Goal: Find specific page/section: Find specific page/section

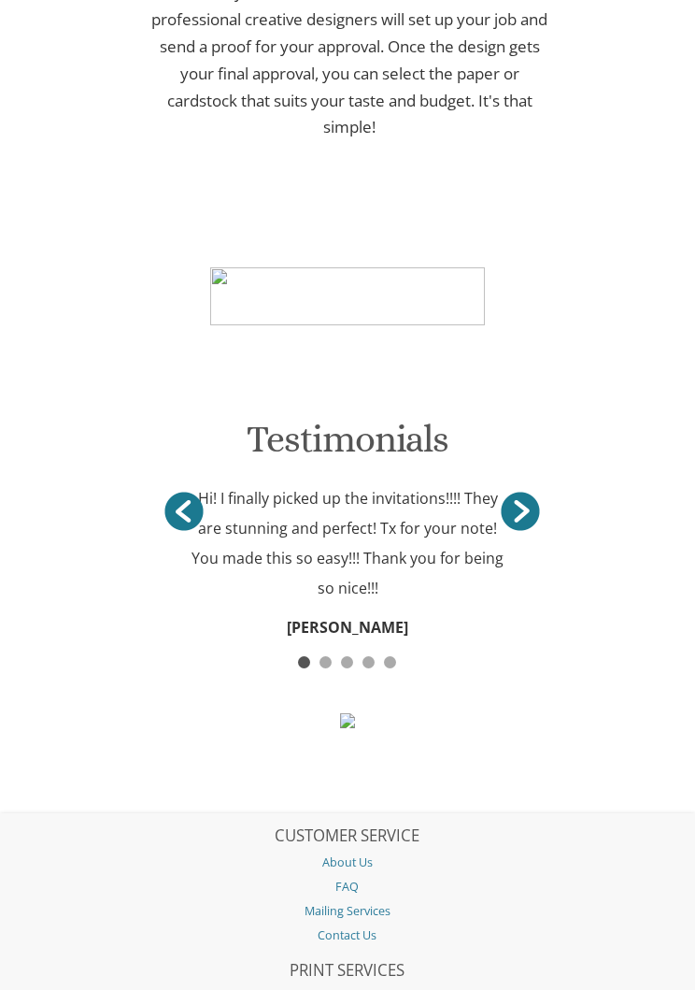
scroll to position [1425, 0]
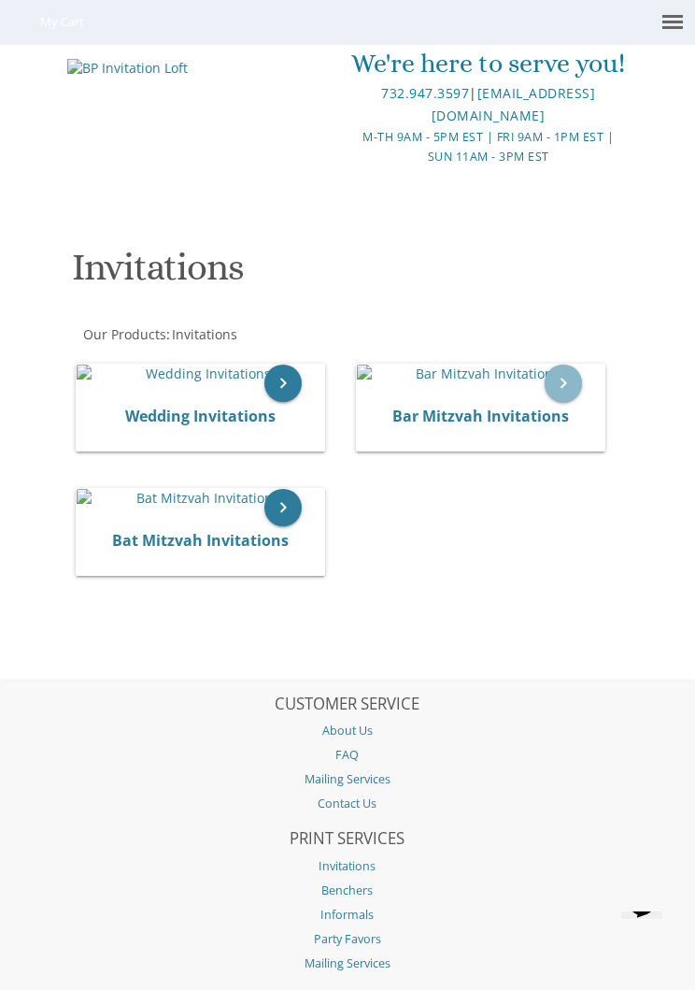
click at [561, 402] on icon "keyboard_arrow_right" at bounding box center [563, 382] width 37 height 37
click at [693, 15] on link at bounding box center [672, 21] width 45 height 43
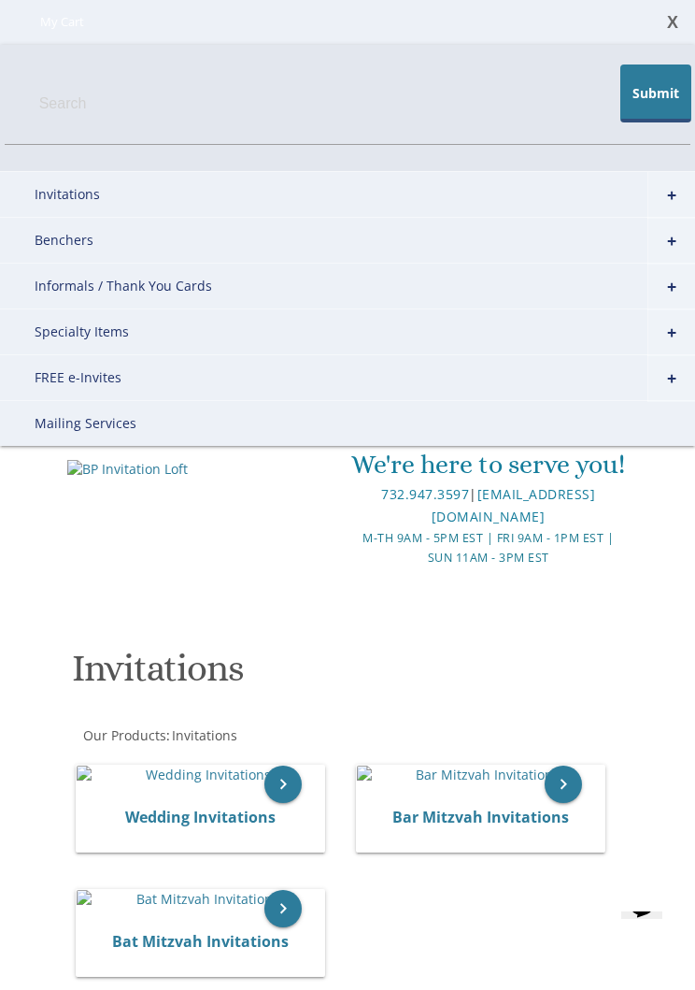
click at [678, 192] on link "+" at bounding box center [672, 195] width 48 height 47
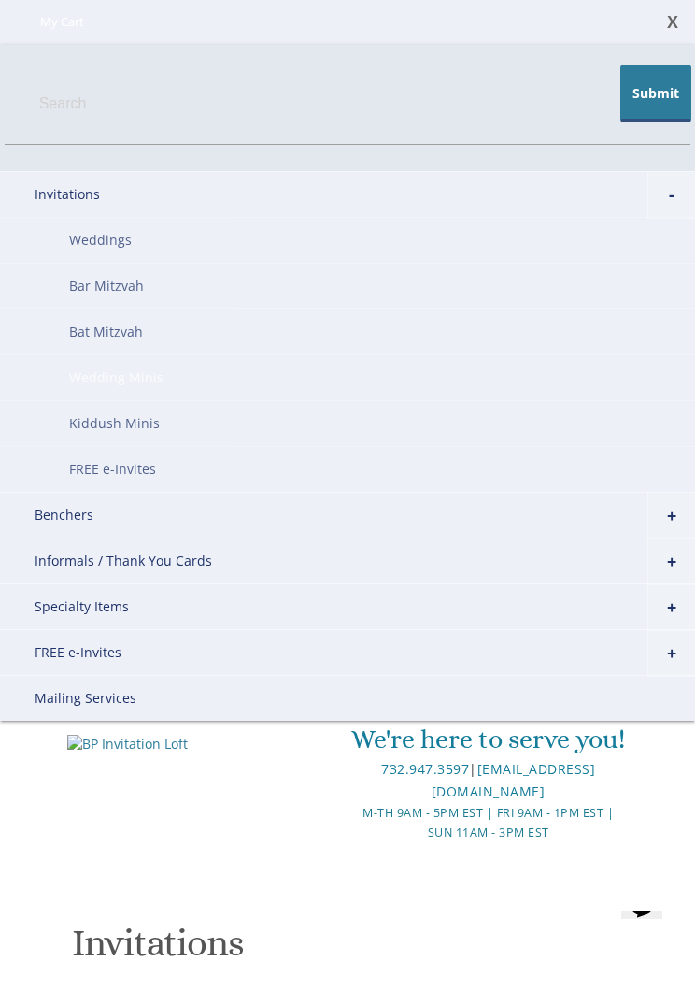
click at [683, 609] on link "+" at bounding box center [672, 607] width 48 height 47
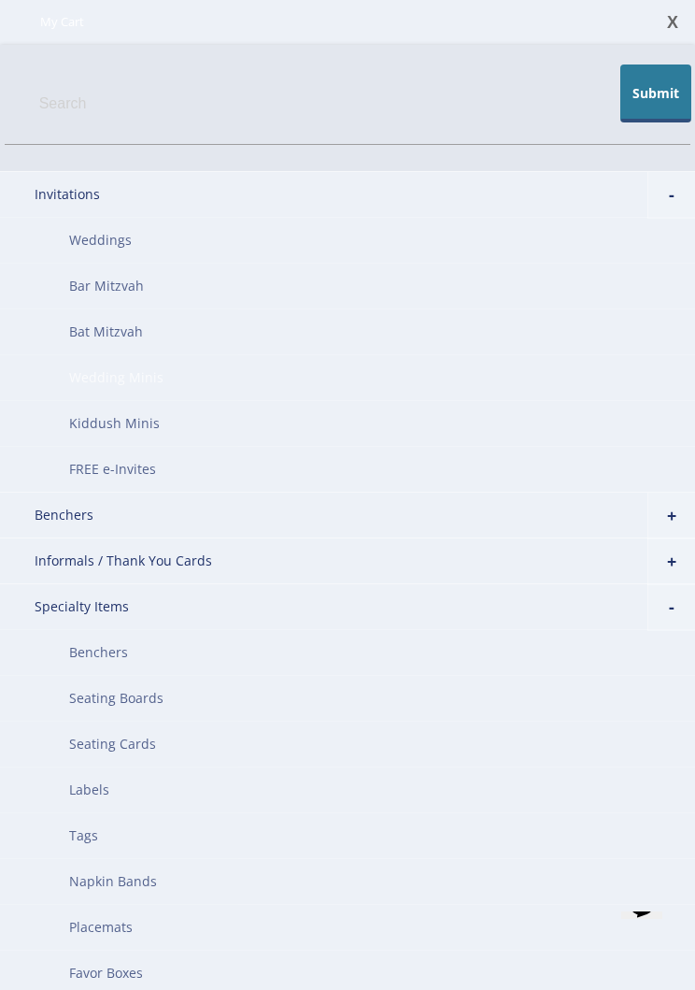
click at [126, 285] on link "Bar Mitzvah" at bounding box center [347, 286] width 695 height 46
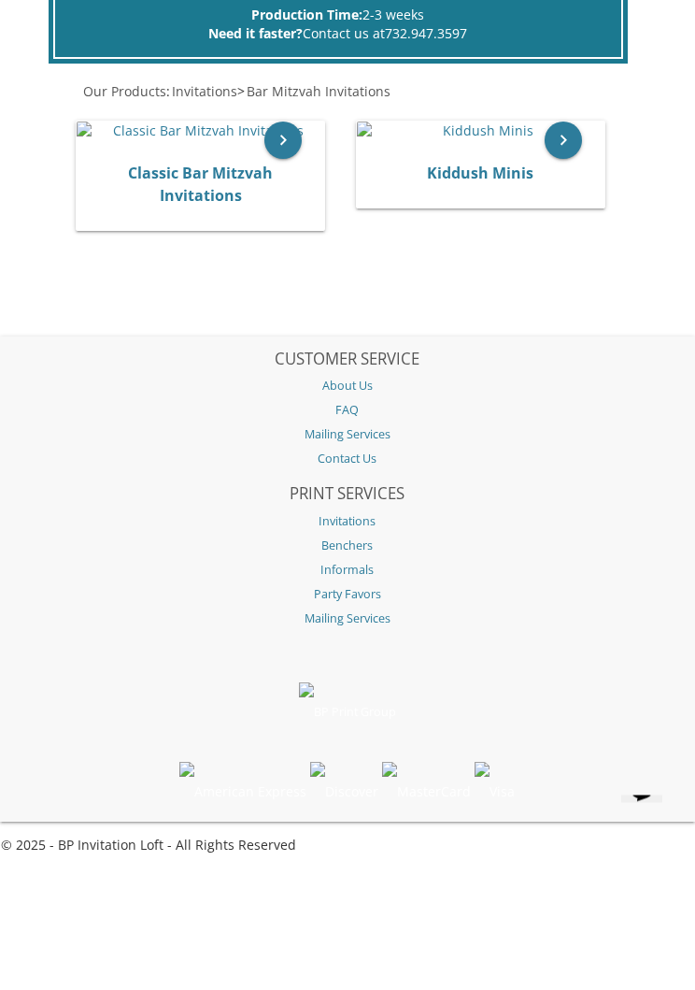
scroll to position [381, 0]
